Goal: Download file/media

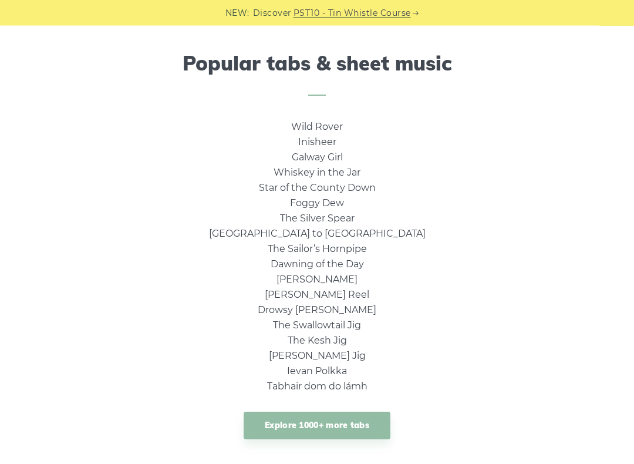
scroll to position [759, 0]
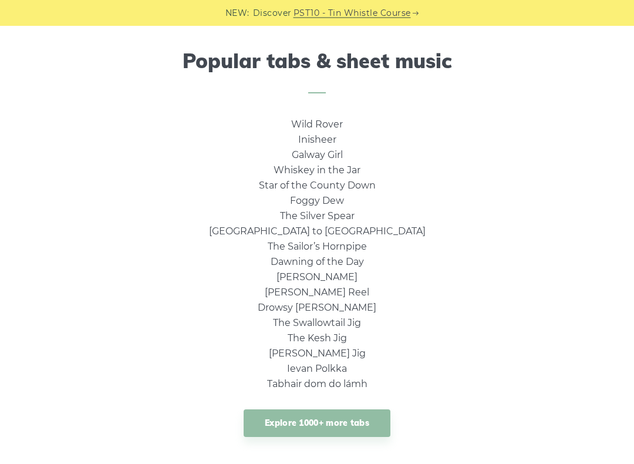
click at [325, 123] on link "Wild Rover" at bounding box center [317, 124] width 52 height 11
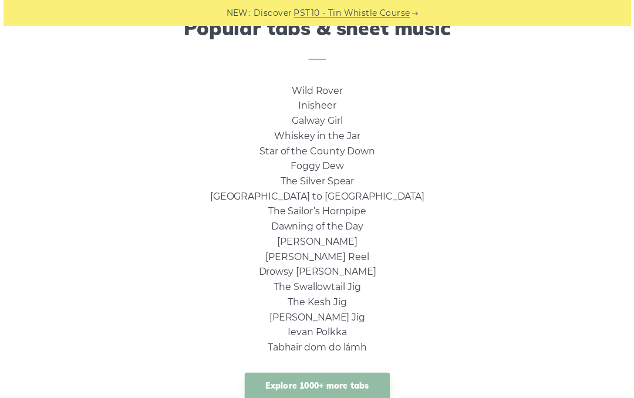
scroll to position [796, 0]
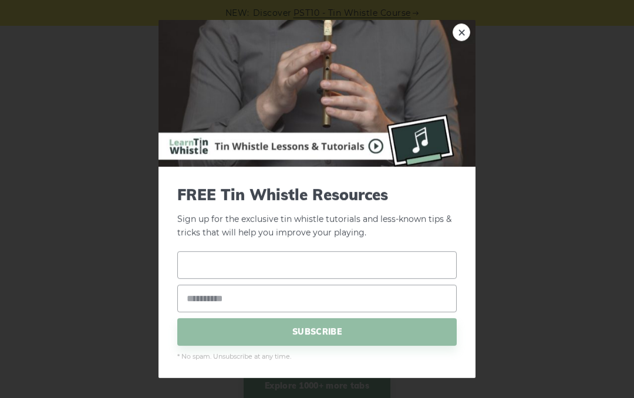
click at [242, 264] on input "text" at bounding box center [316, 265] width 279 height 28
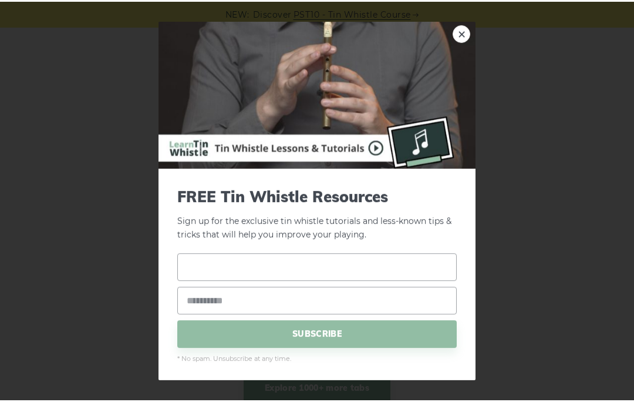
scroll to position [796, 0]
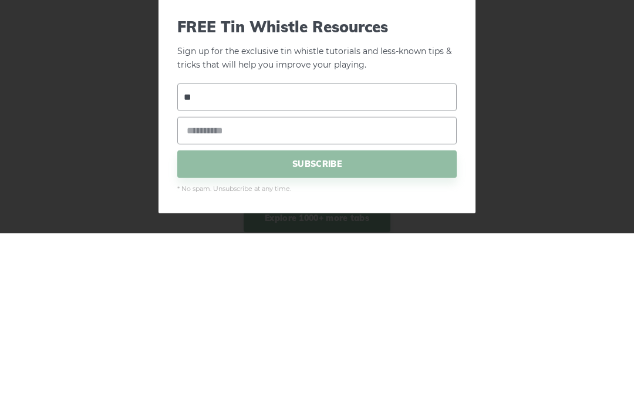
type input "*"
click at [505, 67] on div "× FREE Tin Whistle Resources Sign up for the exclusive tin whistle tutorials an…" at bounding box center [317, 201] width 634 height 402
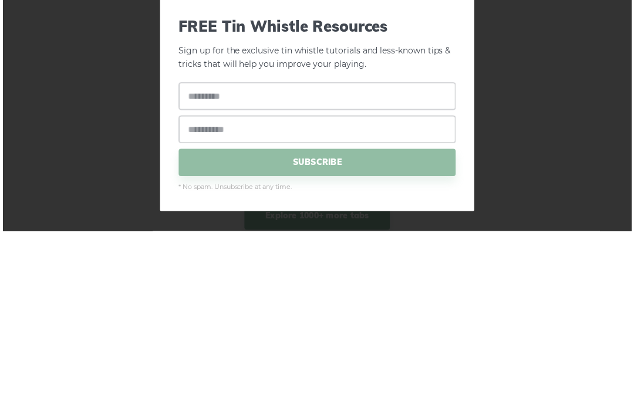
scroll to position [965, 0]
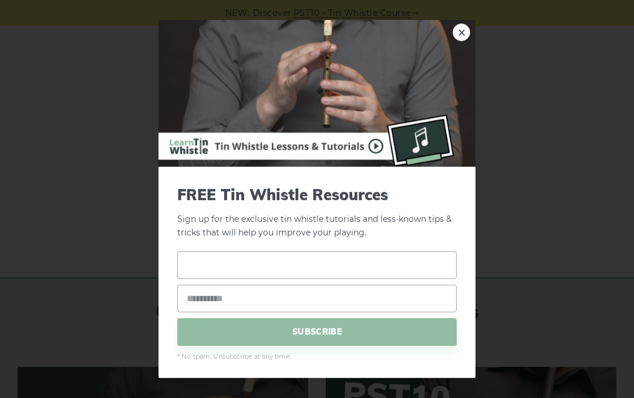
click at [253, 261] on input "text" at bounding box center [316, 265] width 279 height 28
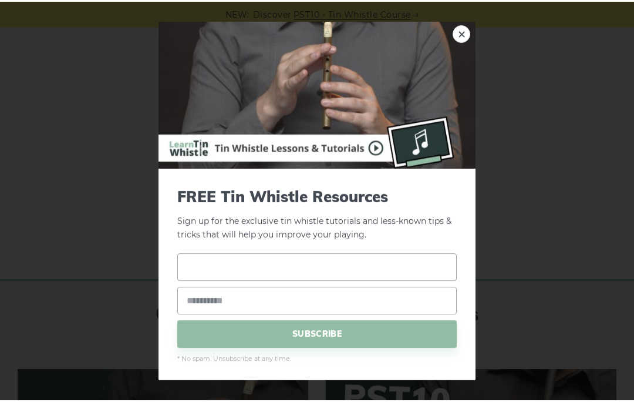
scroll to position [964, 0]
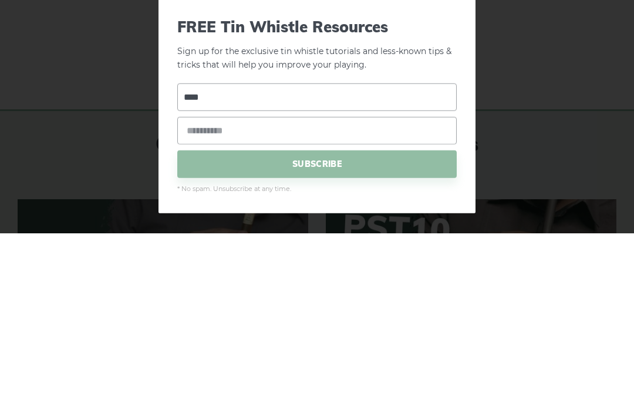
type input "****"
click at [255, 285] on input "email" at bounding box center [316, 299] width 279 height 28
type input "**********"
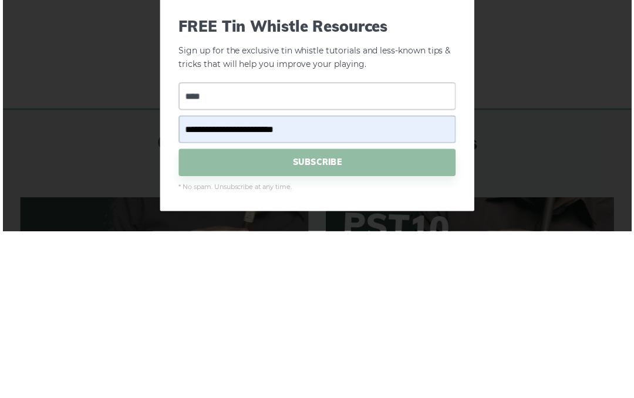
scroll to position [1133, 0]
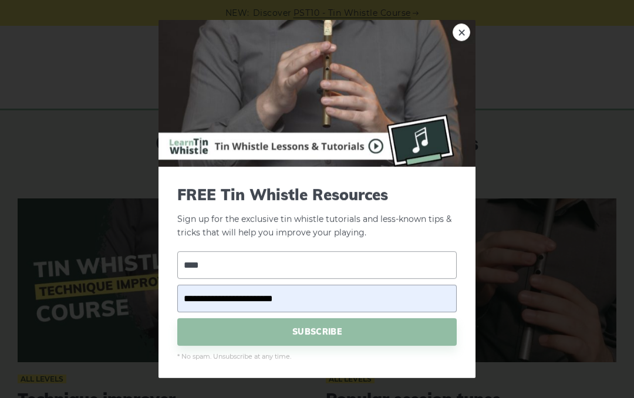
click at [322, 334] on span "SUBSCRIBE" at bounding box center [316, 332] width 279 height 28
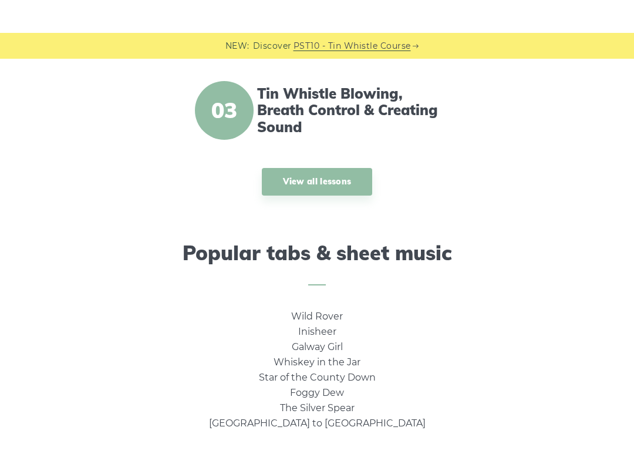
scroll to position [683, 0]
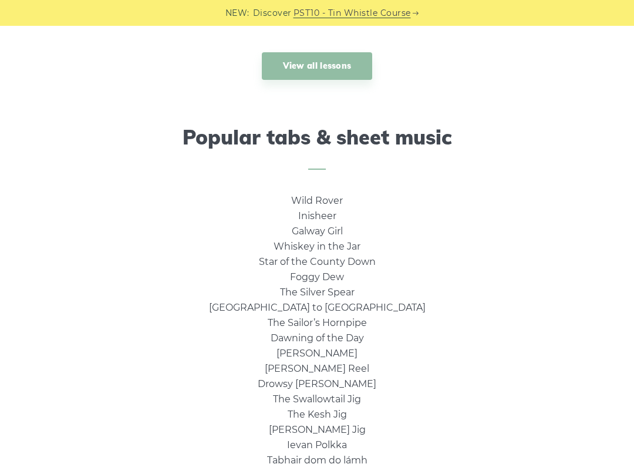
click at [326, 214] on link "Inisheer" at bounding box center [317, 215] width 38 height 11
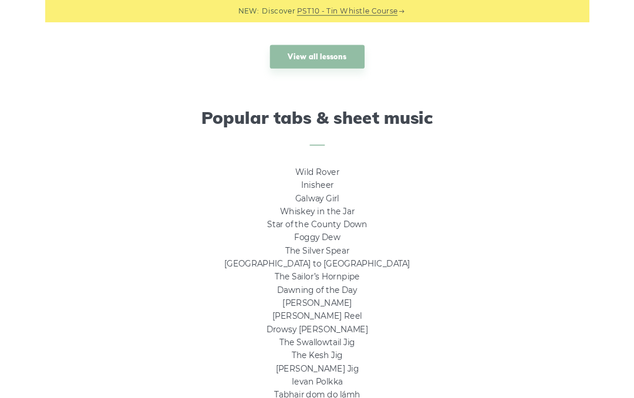
scroll to position [716, 0]
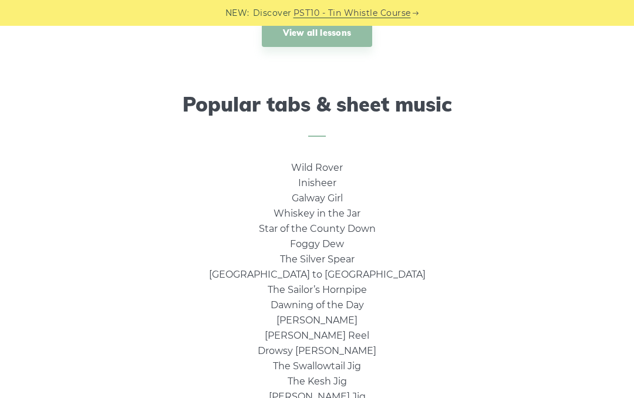
click at [338, 197] on link "Galway Girl" at bounding box center [317, 198] width 51 height 11
click at [369, 227] on link "Star of the County Down" at bounding box center [317, 228] width 117 height 11
click at [335, 243] on link "Foggy Dew" at bounding box center [317, 243] width 54 height 11
click at [345, 260] on link "The Silver Spear" at bounding box center [317, 259] width 75 height 11
click at [355, 273] on link "[GEOGRAPHIC_DATA] to [GEOGRAPHIC_DATA]" at bounding box center [317, 274] width 217 height 11
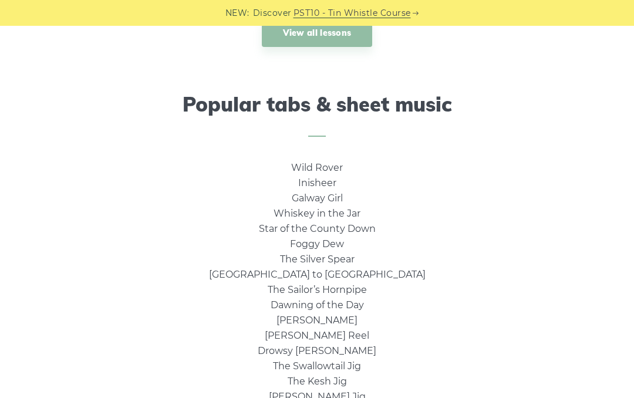
click at [355, 291] on link "The Sailor’s Hornpipe" at bounding box center [317, 289] width 99 height 11
click at [363, 304] on link "Dawning of the Day" at bounding box center [317, 304] width 93 height 11
click at [326, 319] on link "[PERSON_NAME]" at bounding box center [317, 320] width 81 height 11
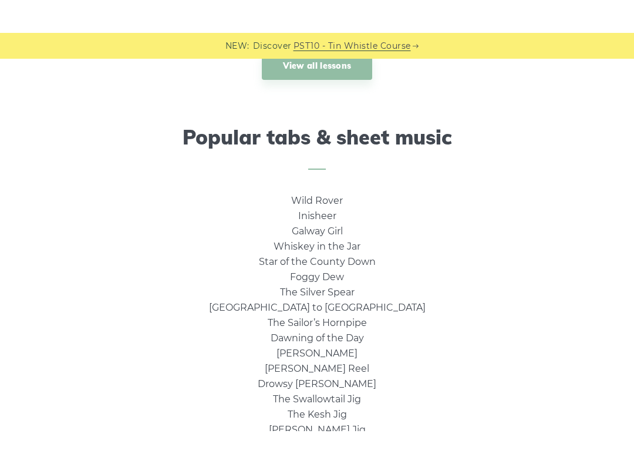
scroll to position [753, 0]
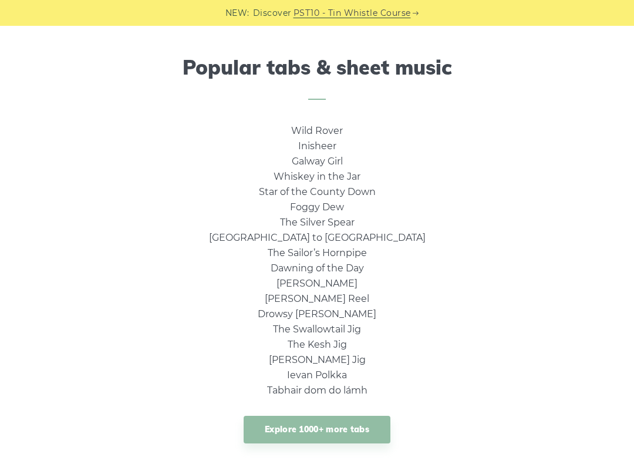
click at [341, 298] on link "[PERSON_NAME] Reel" at bounding box center [317, 298] width 105 height 11
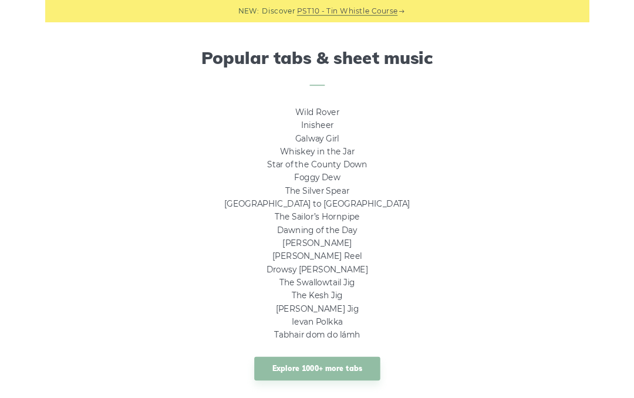
scroll to position [786, 0]
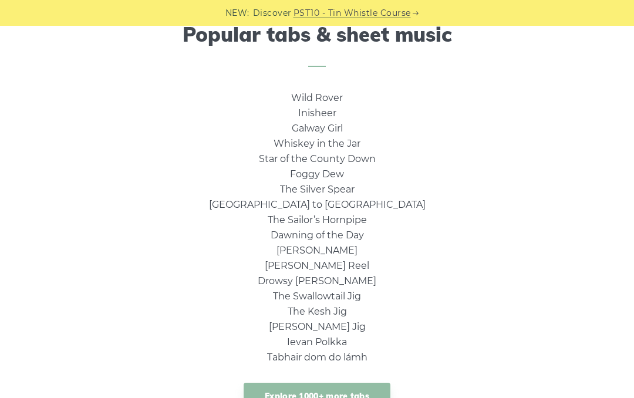
click at [358, 295] on link "The Swallowtail Jig" at bounding box center [317, 296] width 88 height 11
click at [337, 309] on link "The Kesh Jig" at bounding box center [317, 311] width 59 height 11
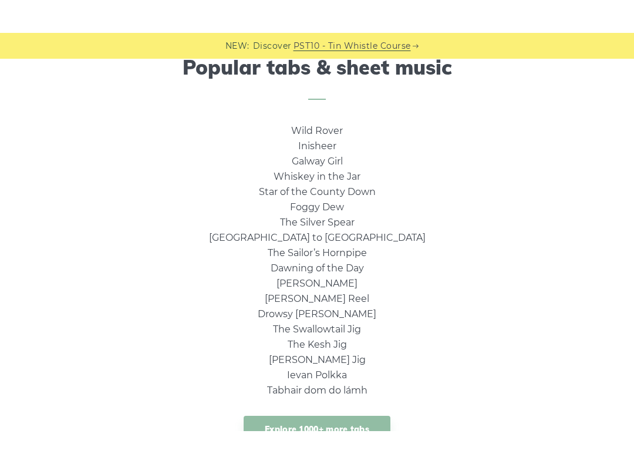
scroll to position [785, 0]
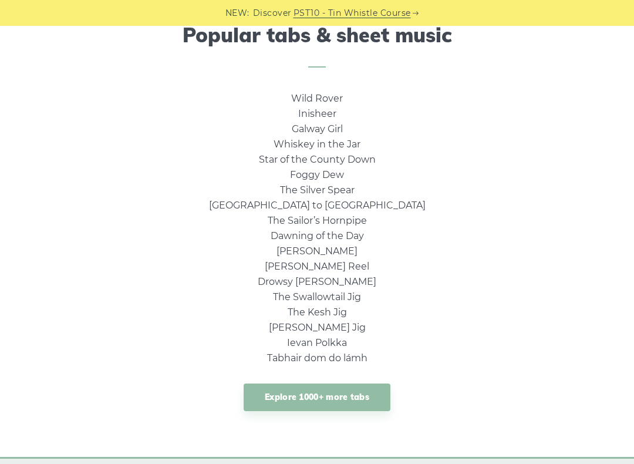
click at [342, 327] on link "[PERSON_NAME] Jig" at bounding box center [317, 327] width 97 height 11
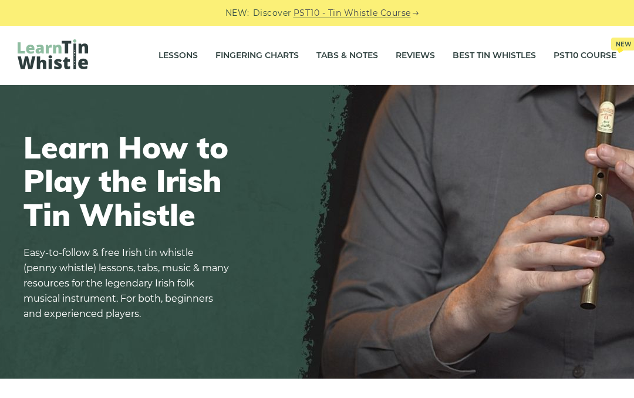
scroll to position [818, 0]
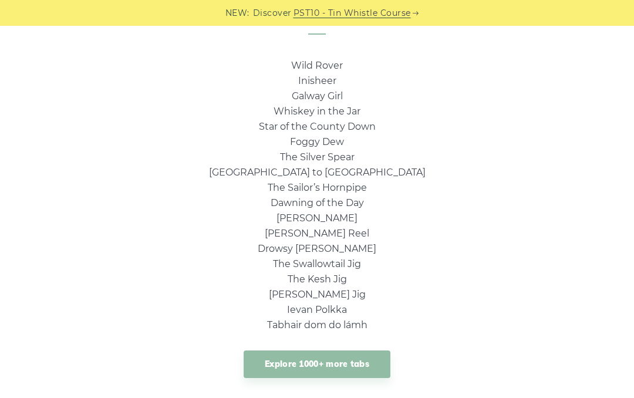
click at [362, 324] on link "Tabhair dom do lámh" at bounding box center [317, 324] width 100 height 11
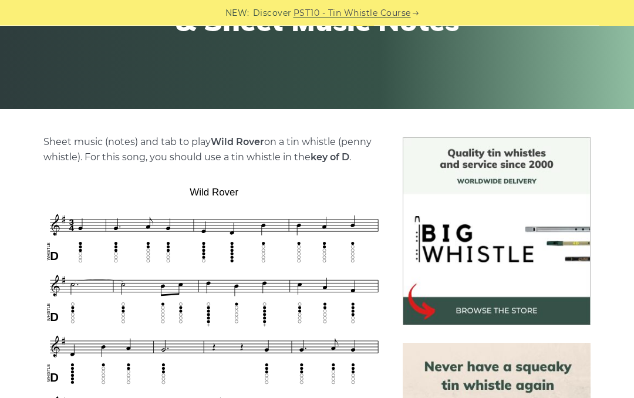
scroll to position [191, 0]
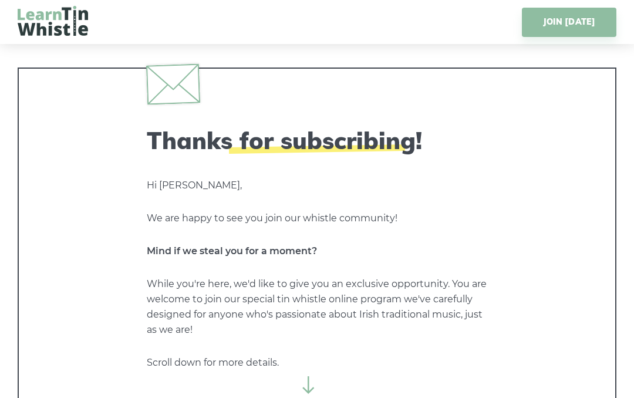
click at [310, 376] on icon at bounding box center [309, 385] width 18 height 18
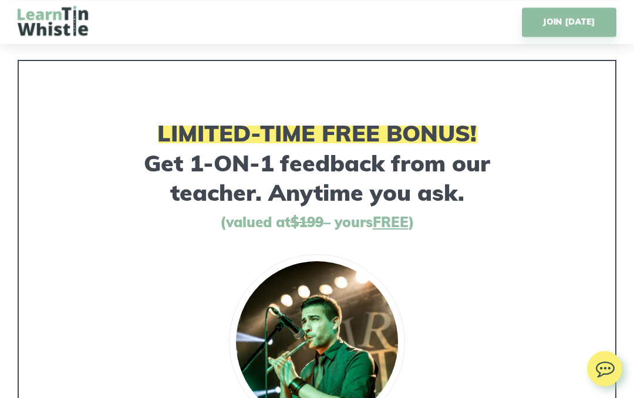
scroll to position [5921, 0]
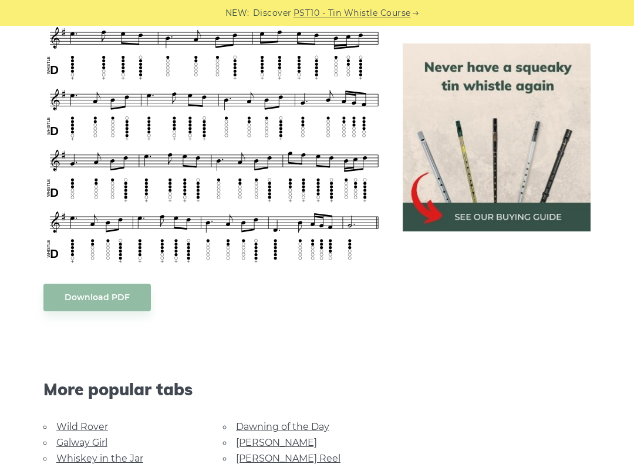
scroll to position [511, 0]
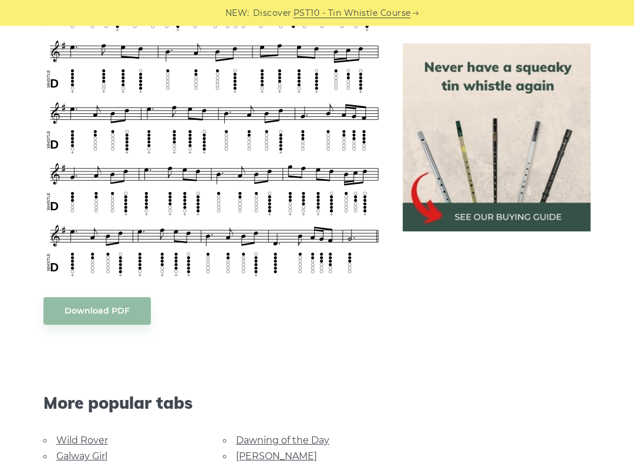
click at [108, 312] on link "Download PDF" at bounding box center [96, 311] width 107 height 28
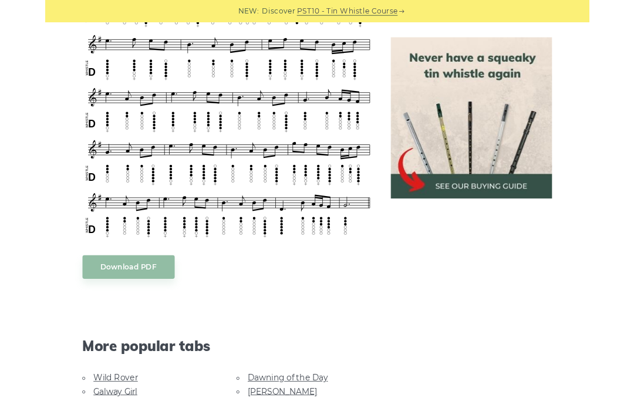
scroll to position [545, 0]
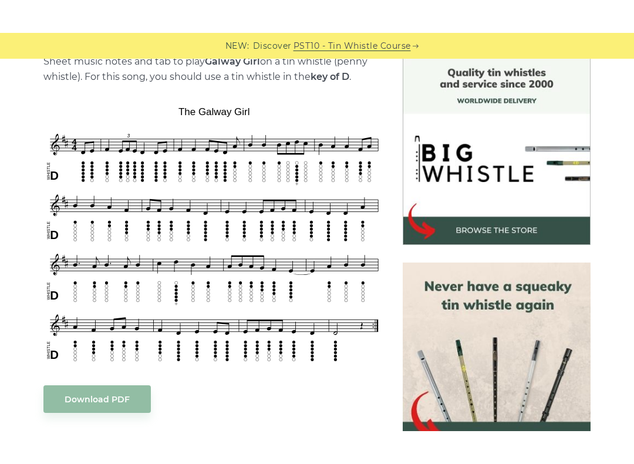
scroll to position [298, 0]
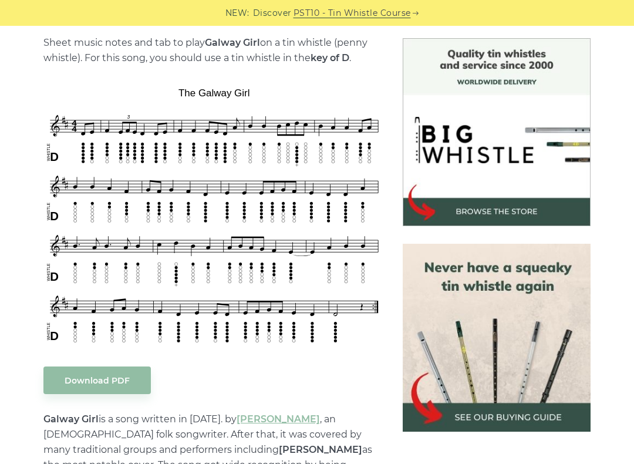
click at [113, 376] on link "Download PDF" at bounding box center [96, 380] width 107 height 28
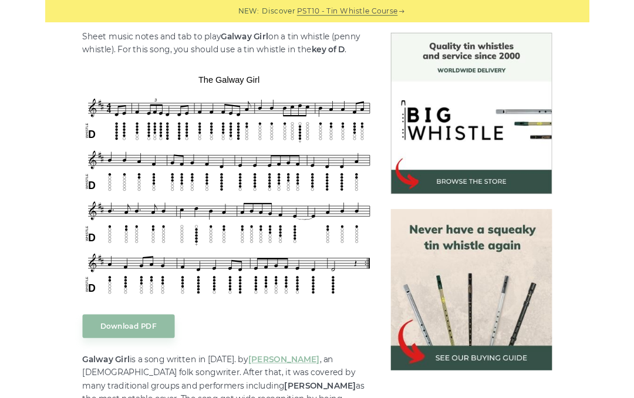
scroll to position [331, 0]
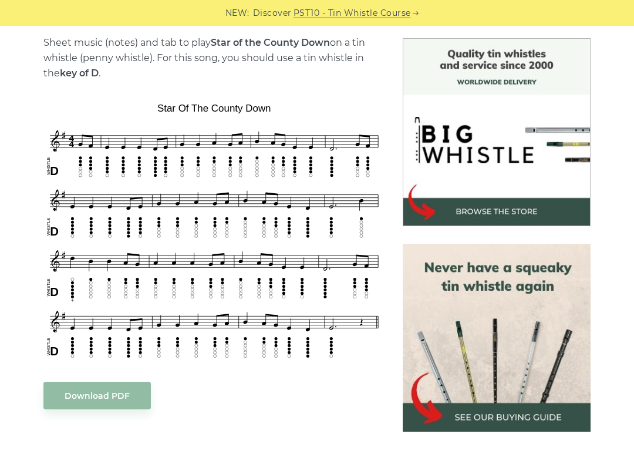
click at [117, 395] on link "Download PDF" at bounding box center [96, 396] width 107 height 28
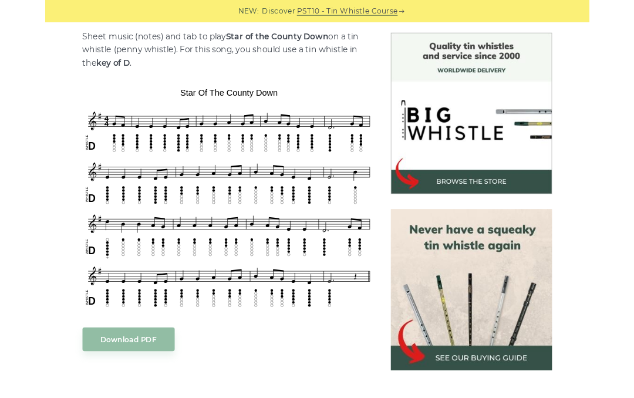
scroll to position [331, 0]
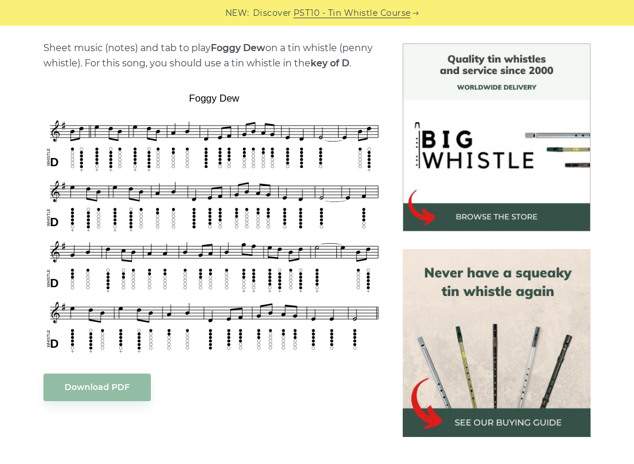
click at [112, 388] on link "Download PDF" at bounding box center [96, 387] width 107 height 28
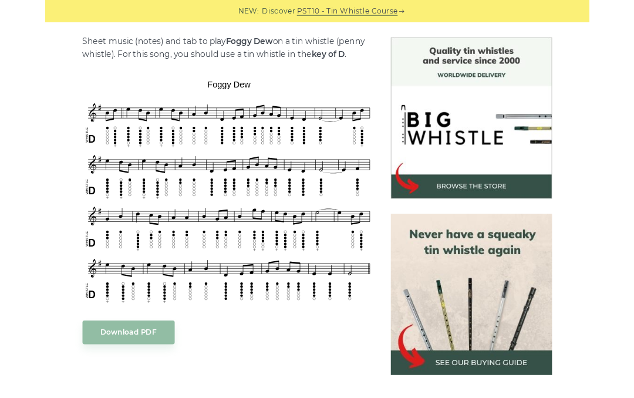
scroll to position [326, 0]
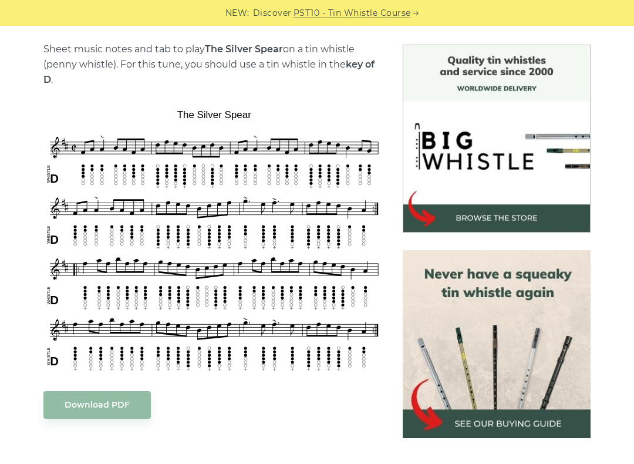
click at [112, 398] on link "Download PDF" at bounding box center [96, 405] width 107 height 28
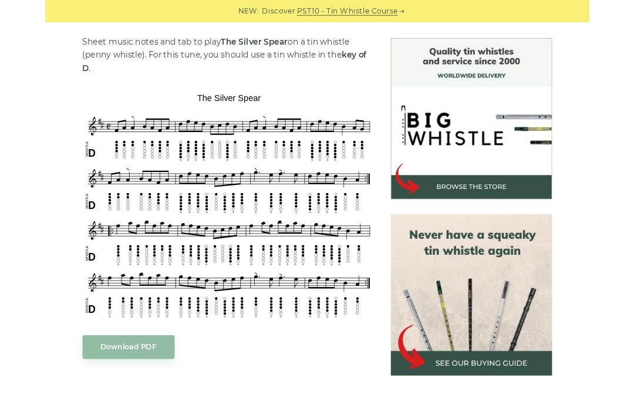
scroll to position [325, 0]
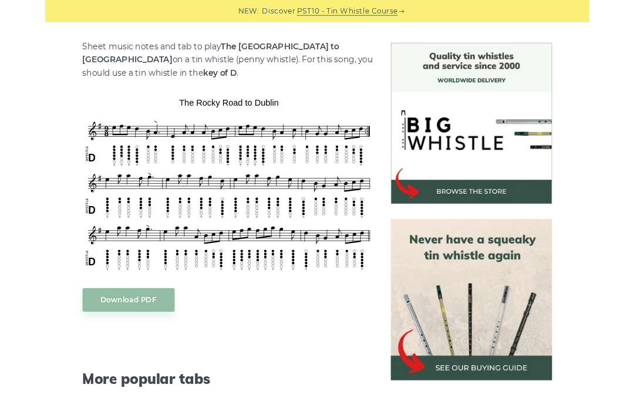
scroll to position [280, 0]
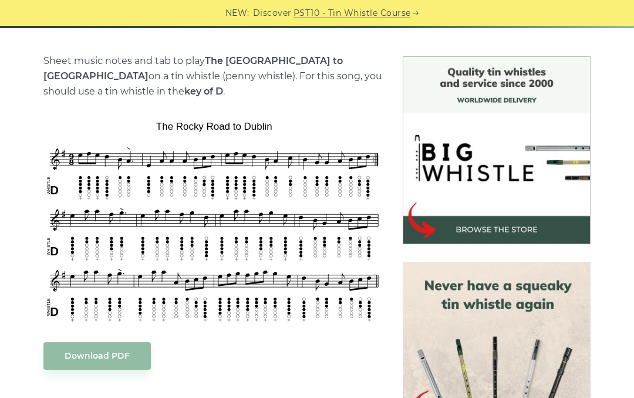
click at [105, 355] on link "Download PDF" at bounding box center [96, 356] width 107 height 28
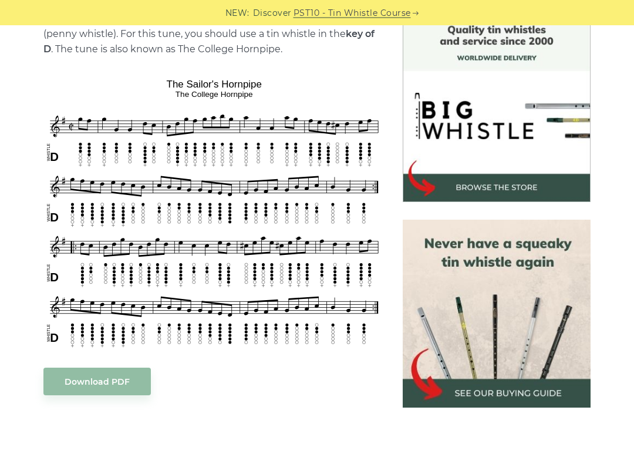
scroll to position [322, 0]
click at [110, 381] on link "Download PDF" at bounding box center [96, 382] width 107 height 28
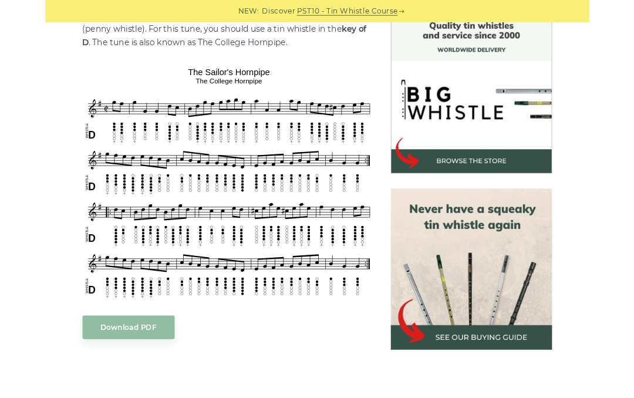
scroll to position [355, 0]
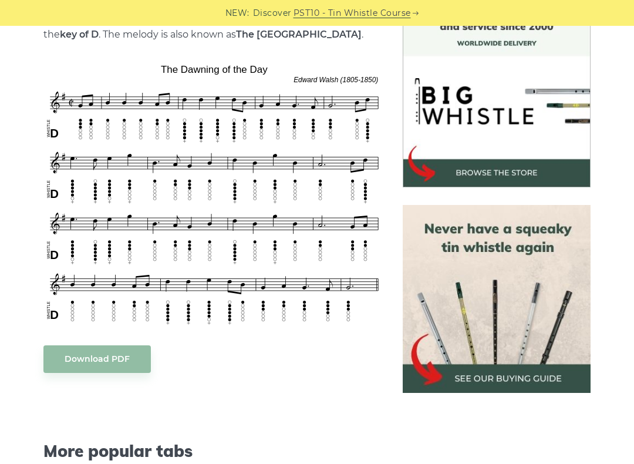
click at [107, 361] on link "Download PDF" at bounding box center [96, 359] width 107 height 28
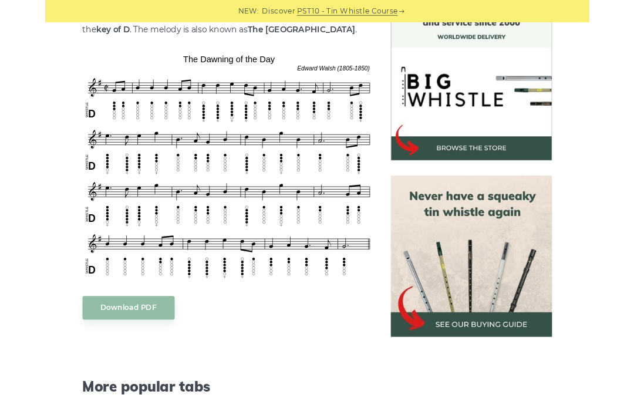
scroll to position [370, 0]
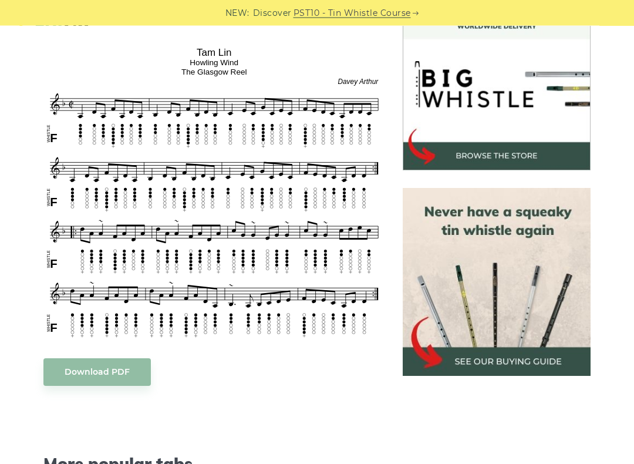
scroll to position [354, 0]
click at [98, 376] on link "Download PDF" at bounding box center [96, 372] width 107 height 28
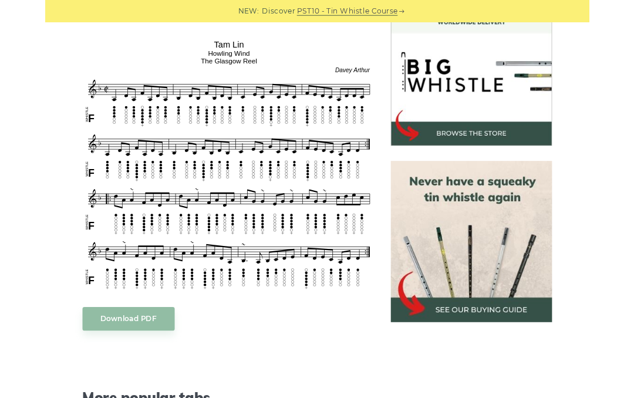
scroll to position [387, 0]
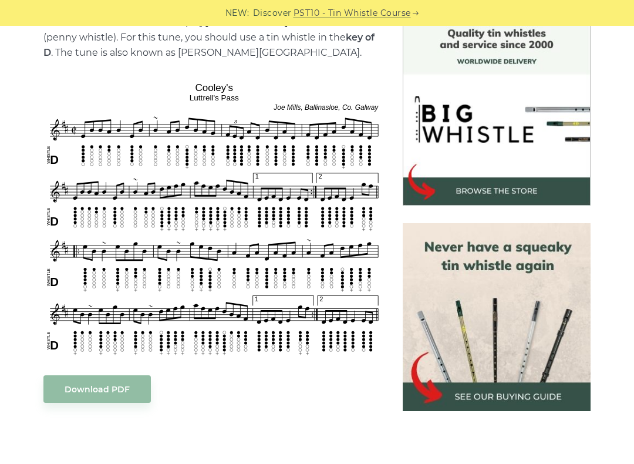
scroll to position [324, 0]
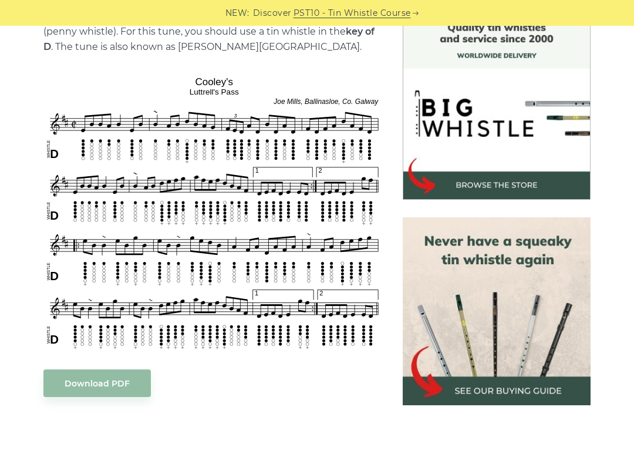
click at [109, 384] on link "Download PDF" at bounding box center [96, 383] width 107 height 28
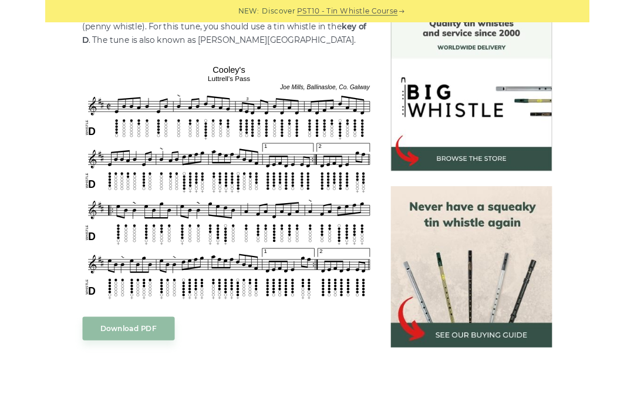
scroll to position [358, 0]
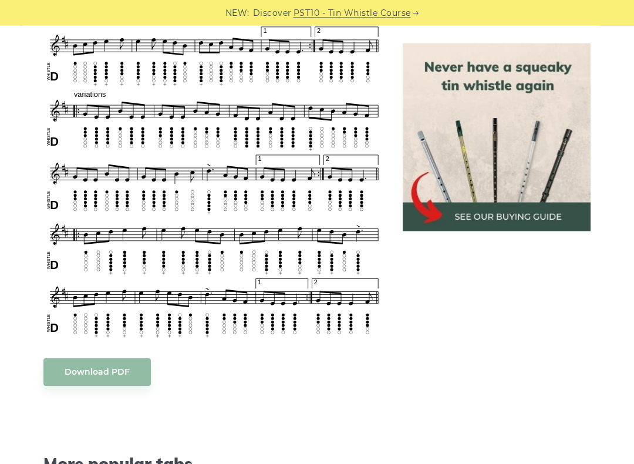
scroll to position [587, 0]
click at [107, 372] on link "Download PDF" at bounding box center [96, 372] width 107 height 28
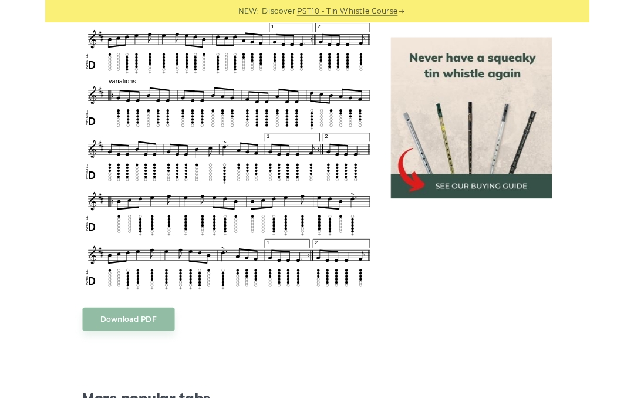
scroll to position [620, 0]
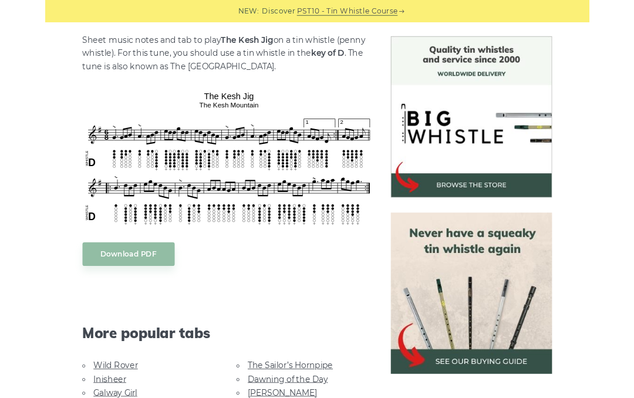
scroll to position [292, 0]
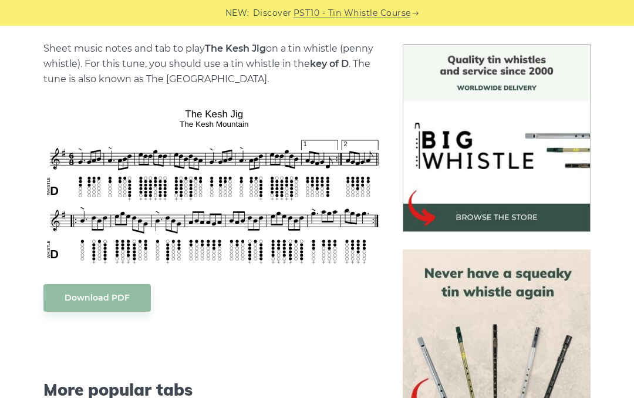
click at [97, 297] on link "Download PDF" at bounding box center [96, 298] width 107 height 28
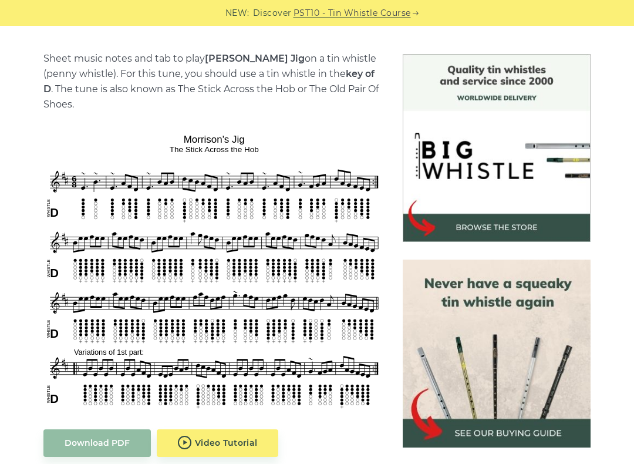
scroll to position [282, 0]
click at [116, 398] on link "Download PDF" at bounding box center [96, 443] width 107 height 28
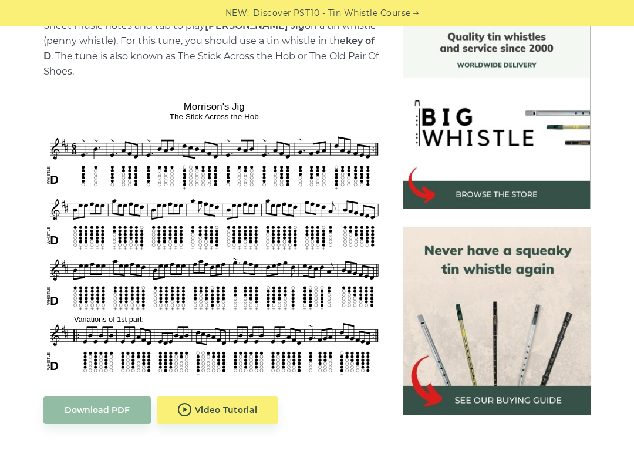
scroll to position [339, 0]
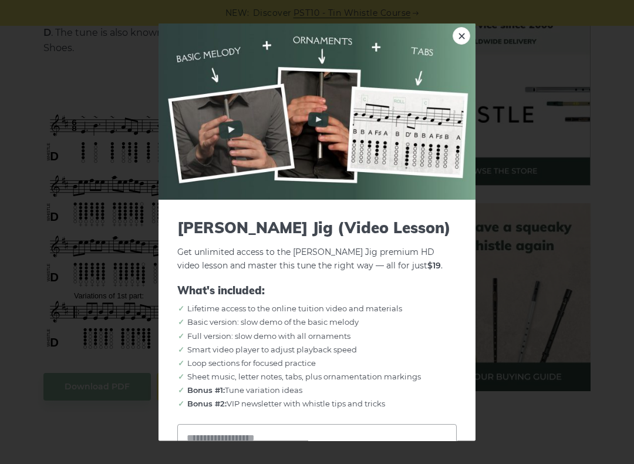
scroll to position [0, 0]
click at [459, 42] on link "×" at bounding box center [462, 36] width 18 height 18
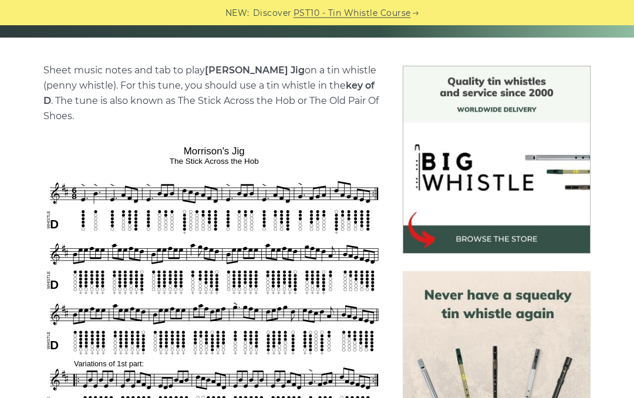
scroll to position [257, 0]
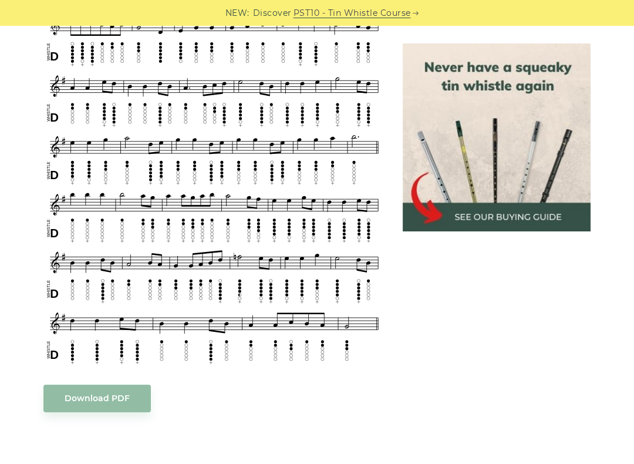
click at [112, 398] on link "Download PDF" at bounding box center [96, 399] width 107 height 28
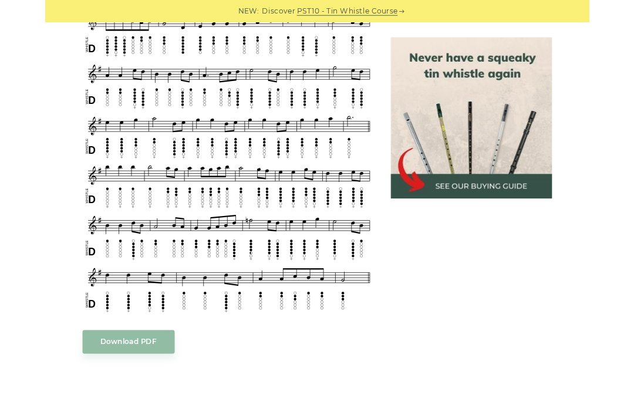
scroll to position [646, 0]
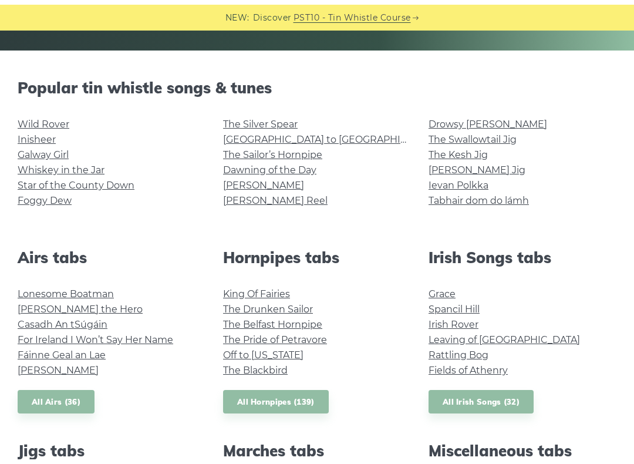
scroll to position [261, 0]
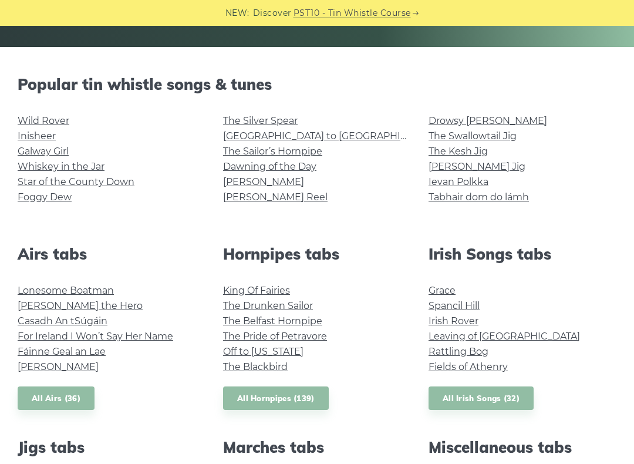
click at [58, 125] on link "Wild Rover" at bounding box center [44, 120] width 52 height 11
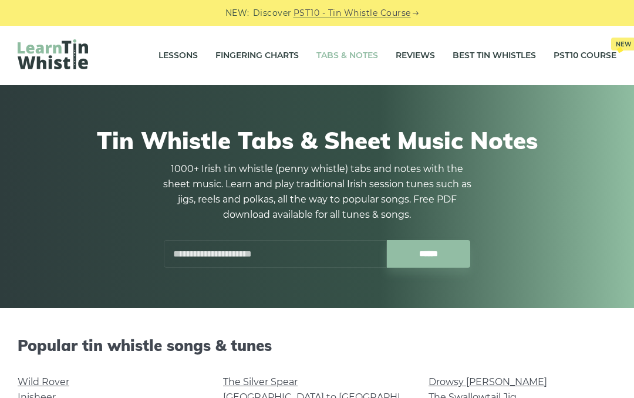
scroll to position [294, 0]
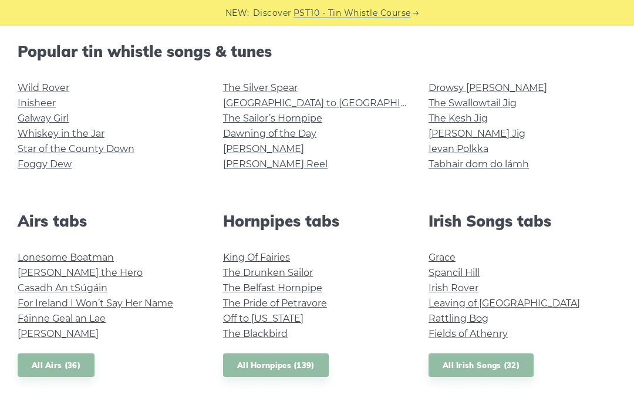
click at [519, 167] on link "Tabhair dom do lámh" at bounding box center [479, 164] width 100 height 11
click at [489, 334] on link "Fields of Athenry" at bounding box center [468, 333] width 79 height 11
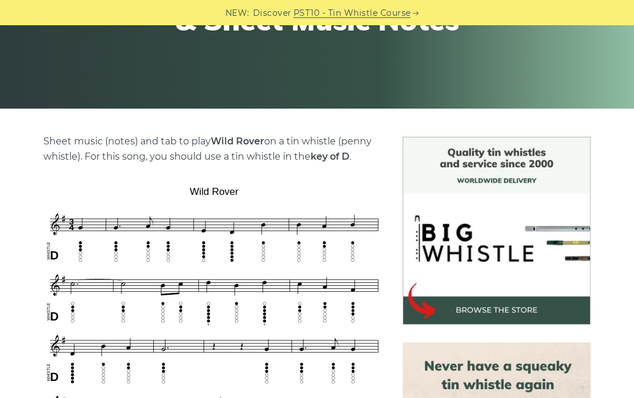
scroll to position [160, 0]
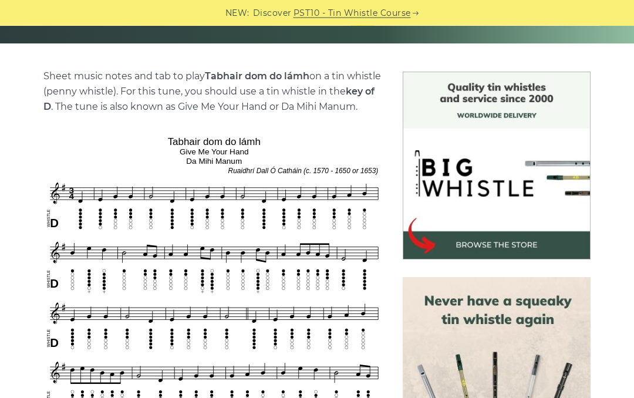
scroll to position [240, 0]
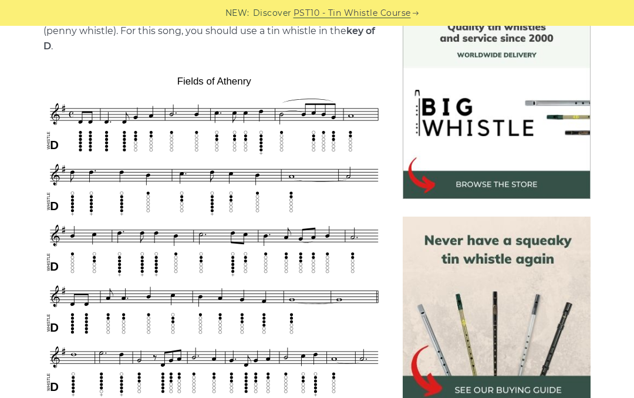
scroll to position [315, 0]
